Goal: Transaction & Acquisition: Purchase product/service

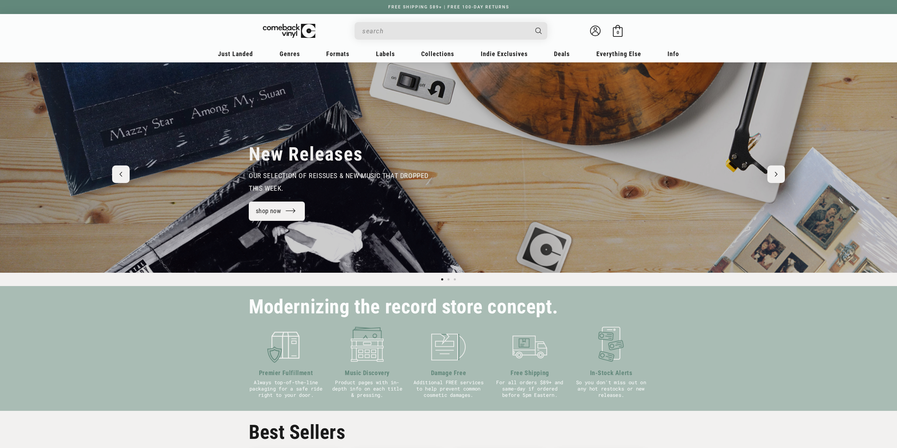
click at [403, 29] on input "When autocomplete results are available use up and down arrows to review and en…" at bounding box center [445, 31] width 166 height 14
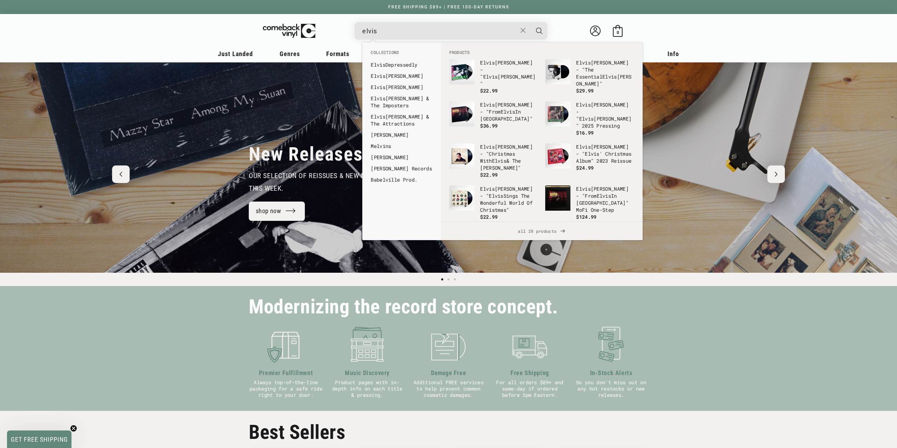
type input "elvis"
click at [530, 22] on button "Search" at bounding box center [539, 31] width 18 height 18
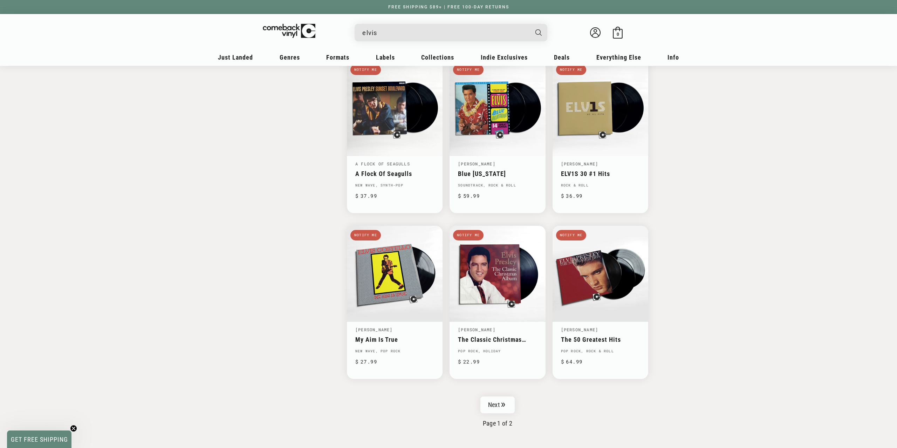
scroll to position [965, 0]
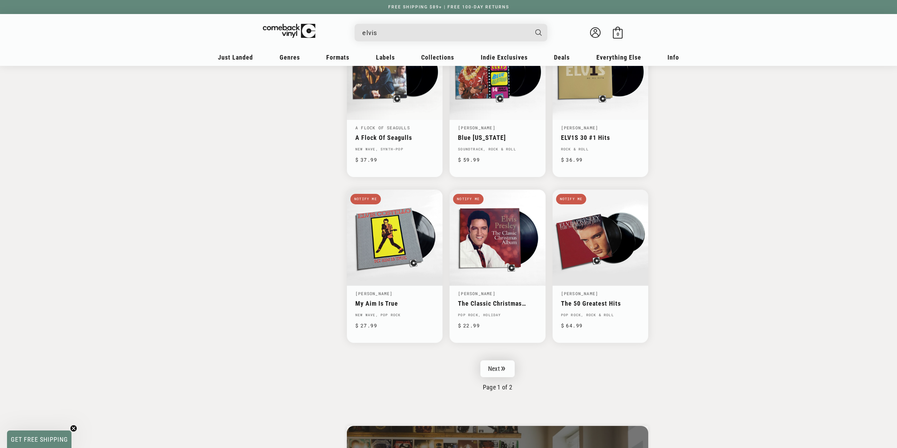
click at [504, 360] on link "Next" at bounding box center [497, 368] width 34 height 17
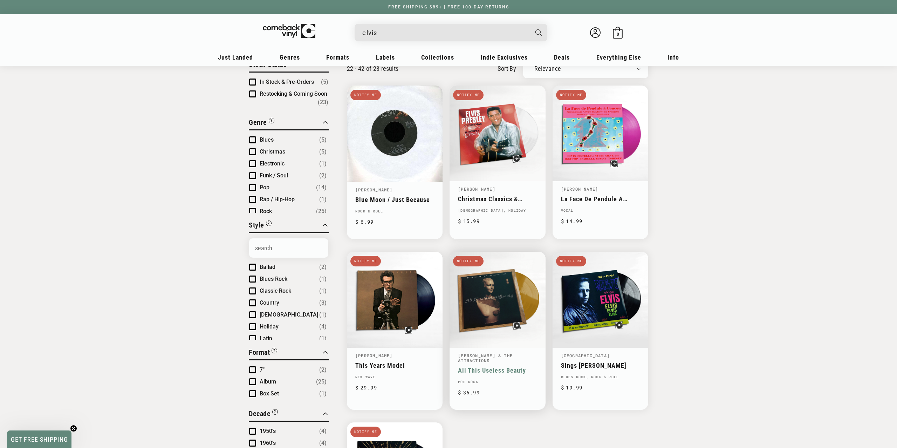
scroll to position [36, 0]
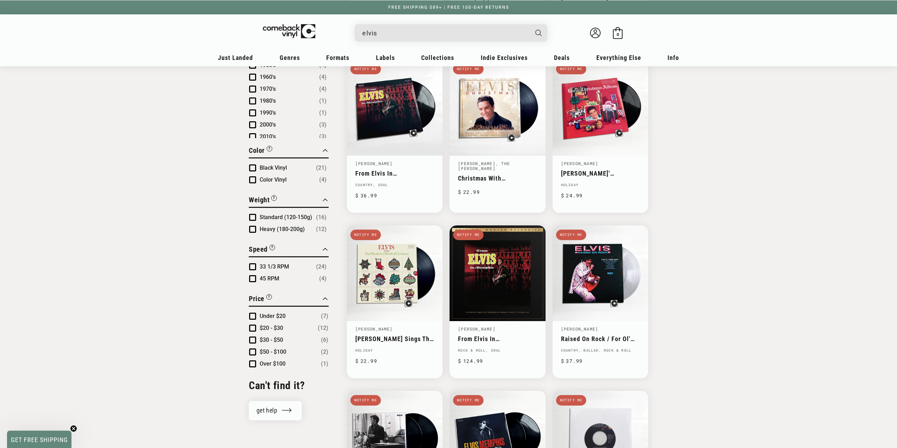
scroll to position [464, 0]
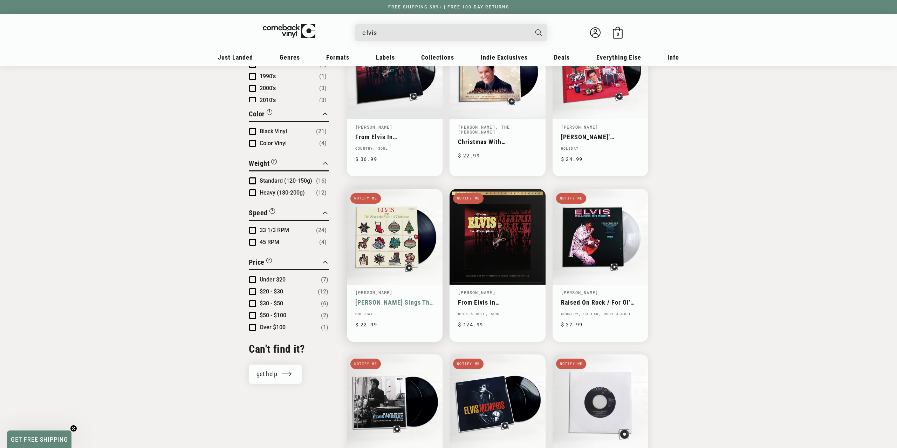
click at [402, 298] on link "Elvis Sings The Wonderful World Of Christmas" at bounding box center [394, 301] width 79 height 7
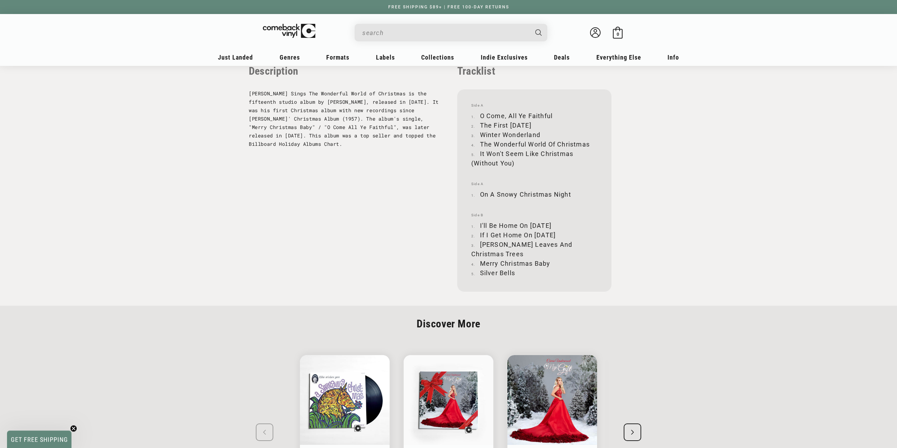
scroll to position [722, 0]
